Goal: Check status: Check status

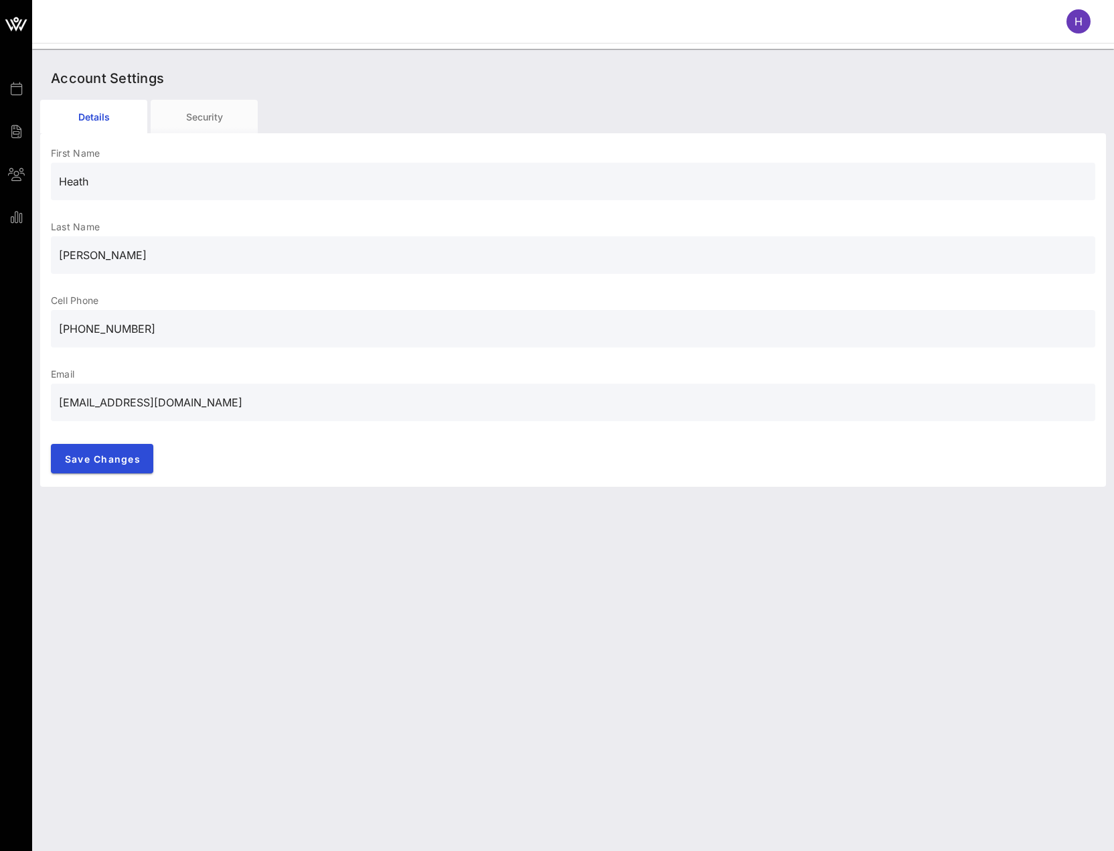
click at [1080, 25] on span "H" at bounding box center [1078, 21] width 8 height 13
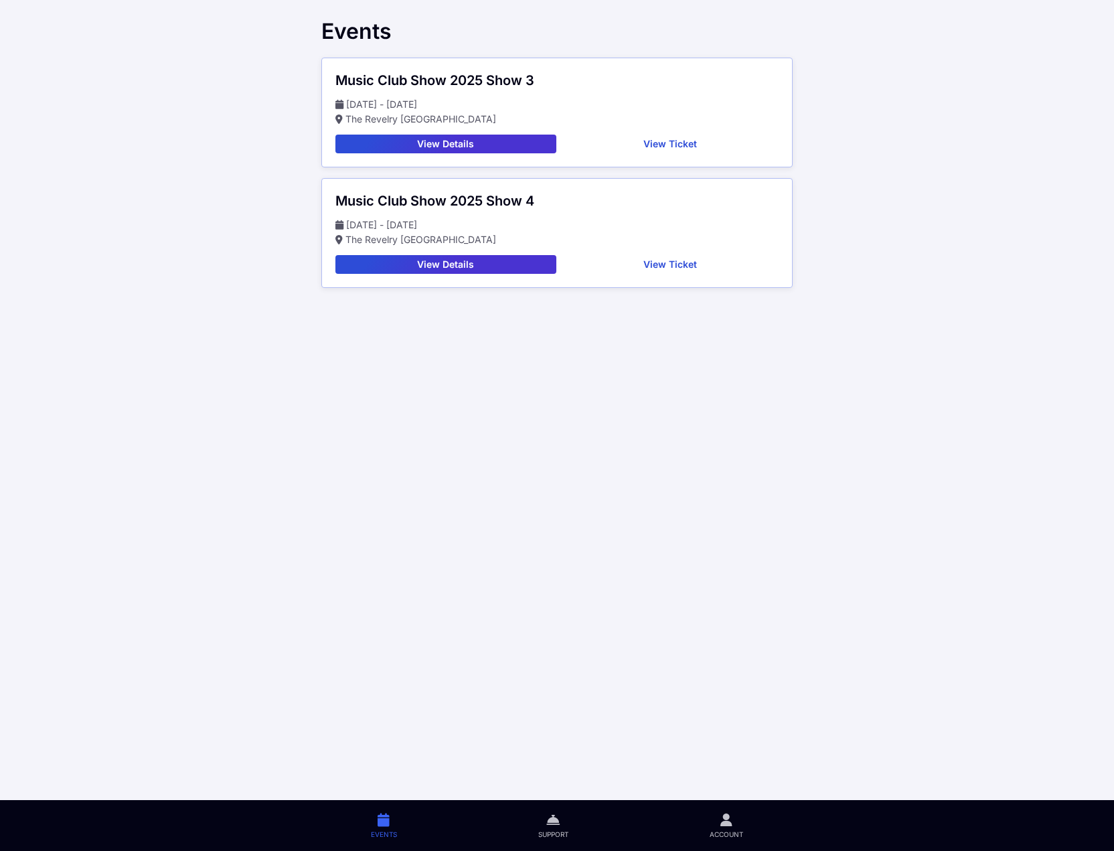
click at [626, 137] on button "View Ticket" at bounding box center [671, 144] width 218 height 19
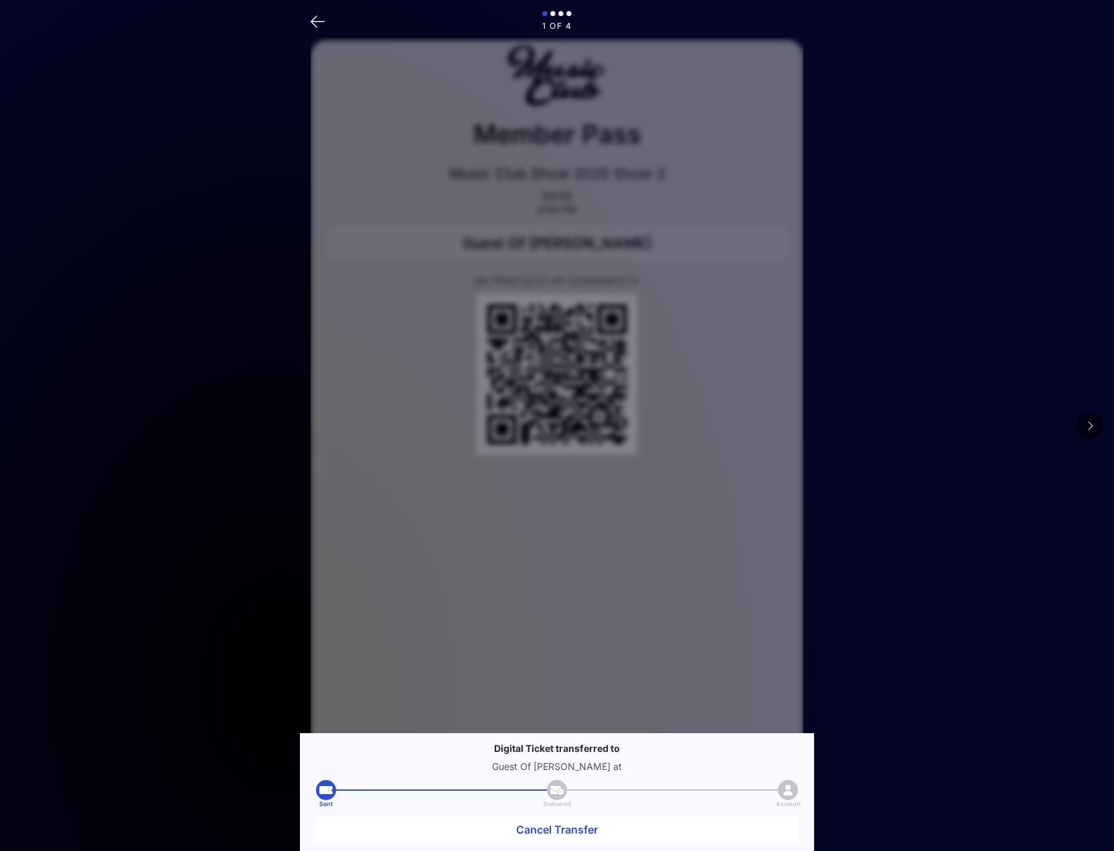
click at [1083, 427] on button at bounding box center [1089, 425] width 27 height 27
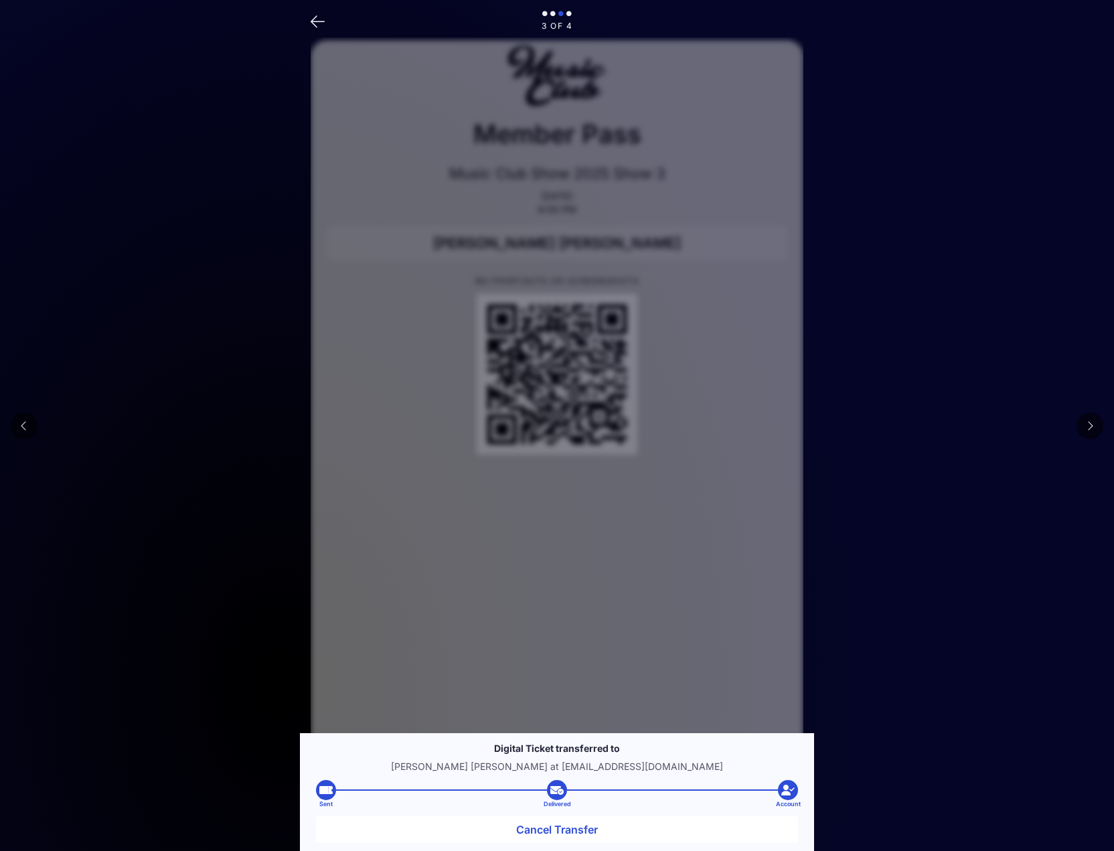
click at [1083, 427] on button at bounding box center [1089, 425] width 27 height 27
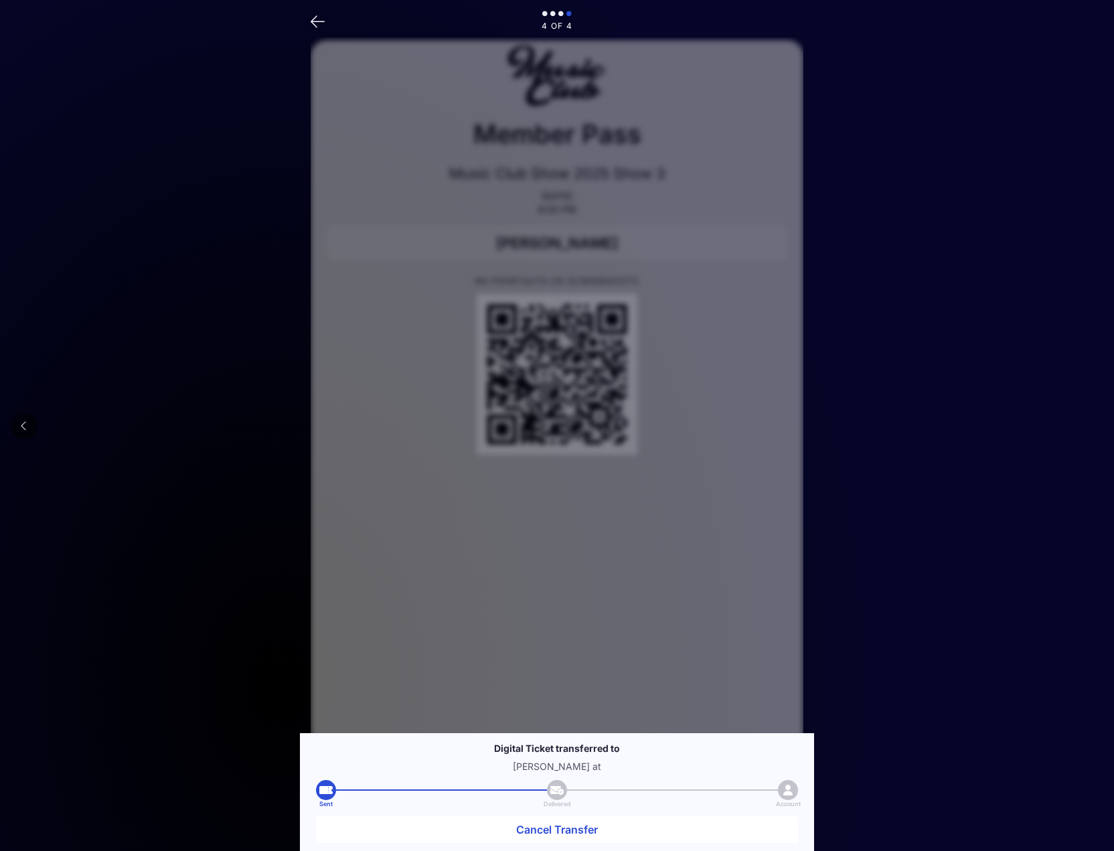
click at [1083, 427] on main "4 of 4 Member Pass Music Club Show 2025 Show 3 Sep 28, 2025 6:00 PM Raymond Val…" at bounding box center [557, 481] width 1114 height 963
click at [305, 12] on div "4 of 4 Member Pass Music Club Show 2025 Show 3 Sep 28, 2025 6:00 PM Raymond Val…" at bounding box center [557, 481] width 514 height 963
click at [313, 18] on icon at bounding box center [318, 20] width 14 height 19
